Goal: Find specific page/section: Find specific page/section

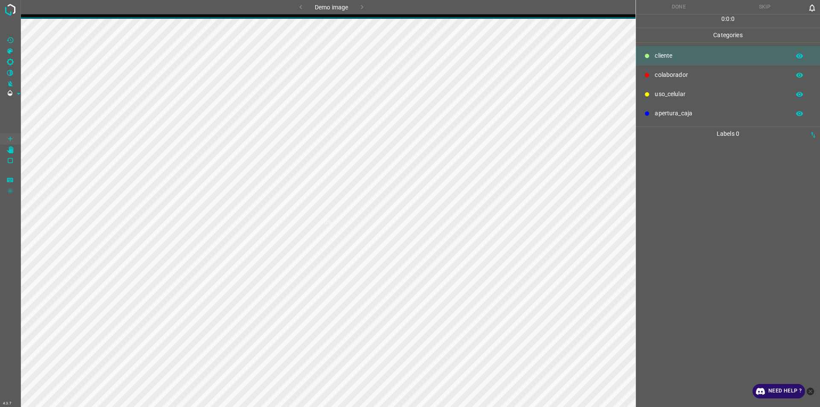
click at [6, 6] on img at bounding box center [10, 9] width 15 height 15
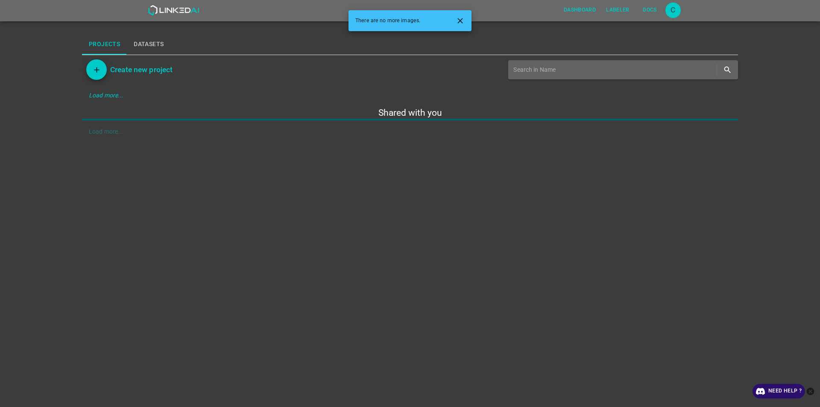
click at [458, 21] on icon "Close" at bounding box center [460, 20] width 9 height 9
